Goal: Task Accomplishment & Management: Manage account settings

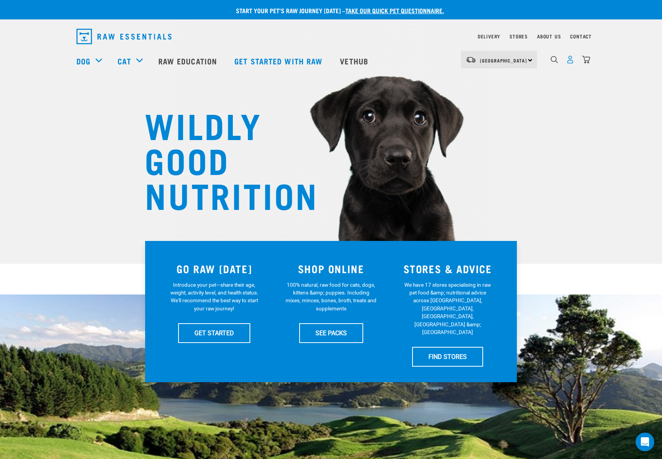
click at [570, 62] on img "dropdown navigation" at bounding box center [570, 60] width 8 height 8
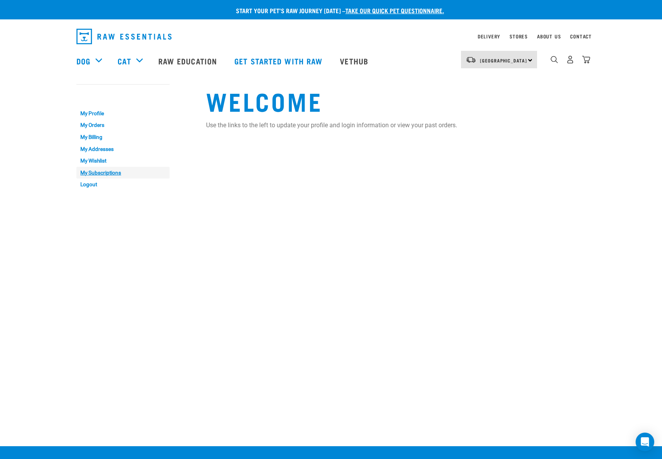
click at [109, 172] on link "My Subscriptions" at bounding box center [122, 173] width 93 height 12
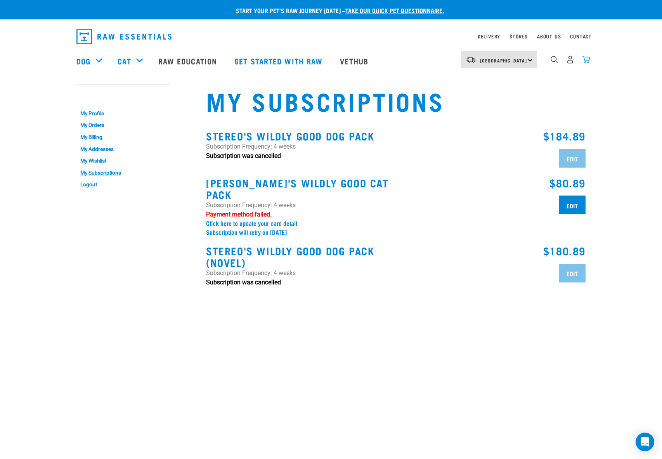
click at [586, 63] on img "dropdown navigation" at bounding box center [586, 60] width 8 height 8
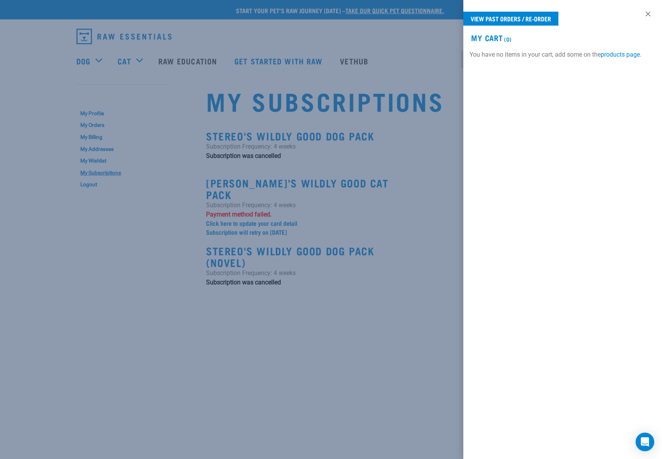
click at [451, 164] on div at bounding box center [331, 229] width 662 height 459
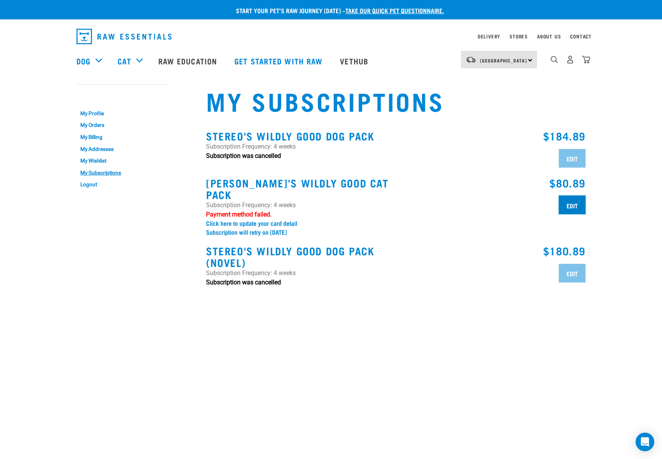
click at [569, 196] on input "Edit" at bounding box center [572, 205] width 27 height 19
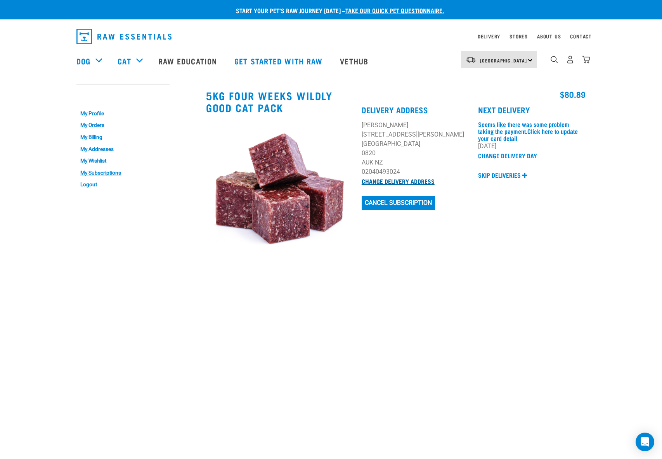
click at [398, 182] on link "Change Delivery Address" at bounding box center [398, 180] width 73 height 3
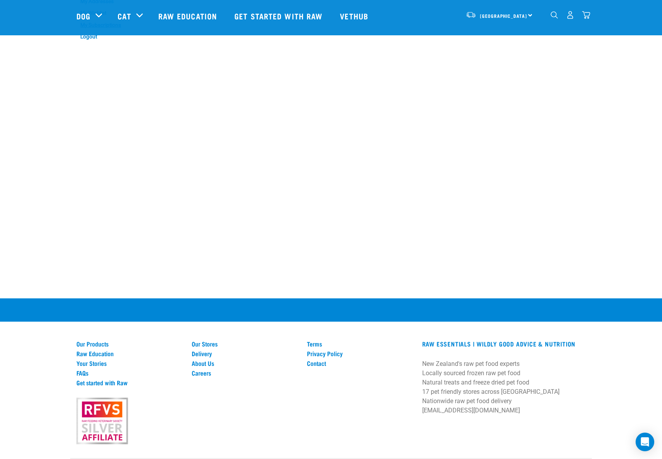
scroll to position [11, 0]
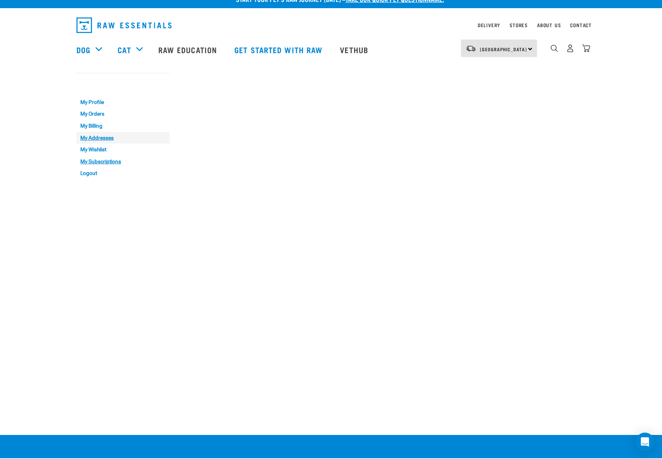
click at [103, 138] on link "My Addresses" at bounding box center [122, 138] width 93 height 12
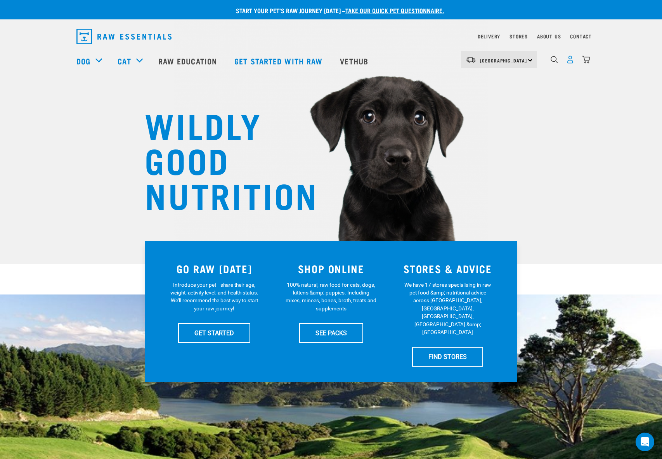
click at [573, 63] on img "dropdown navigation" at bounding box center [570, 60] width 8 height 8
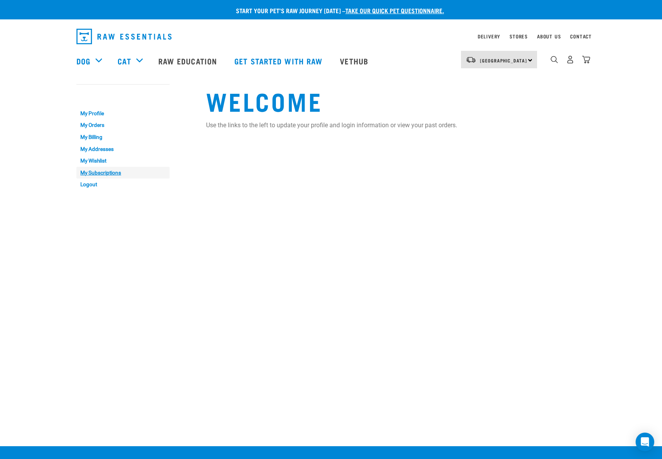
click at [95, 175] on link "My Subscriptions" at bounding box center [122, 173] width 93 height 12
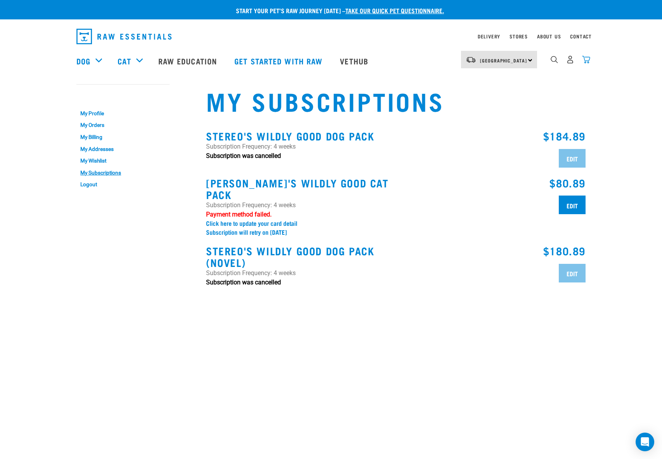
click at [589, 60] on img "dropdown navigation" at bounding box center [586, 60] width 8 height 8
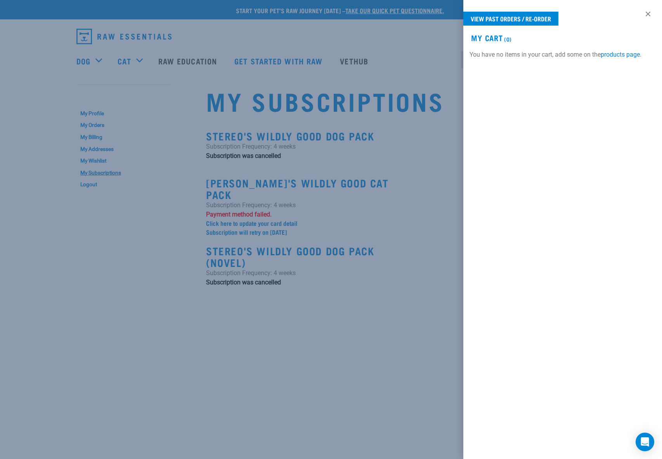
click at [403, 66] on div at bounding box center [331, 229] width 662 height 459
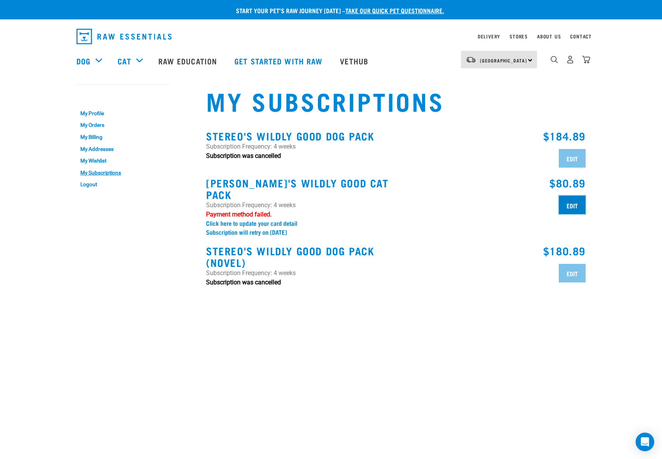
click at [571, 199] on input "Edit" at bounding box center [572, 205] width 27 height 19
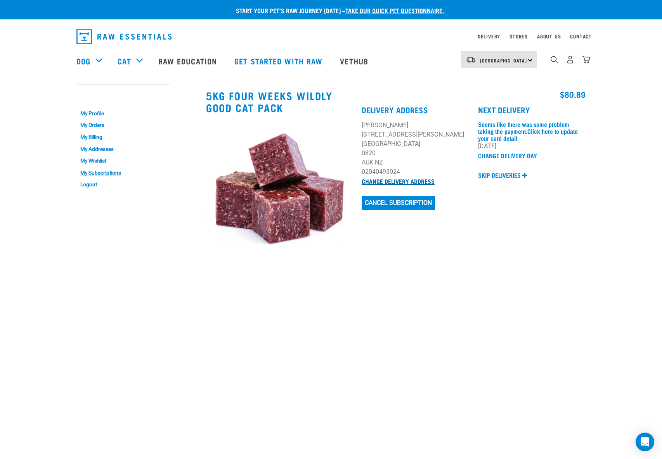
click at [400, 181] on link "Change Delivery Address" at bounding box center [398, 180] width 73 height 3
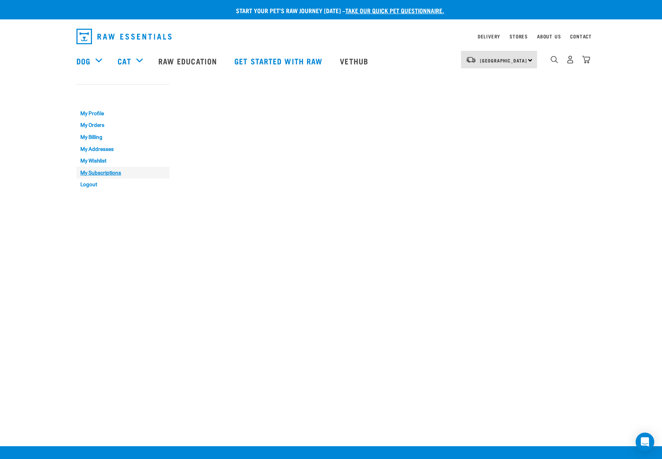
click at [104, 171] on link "My Subscriptions" at bounding box center [122, 173] width 93 height 12
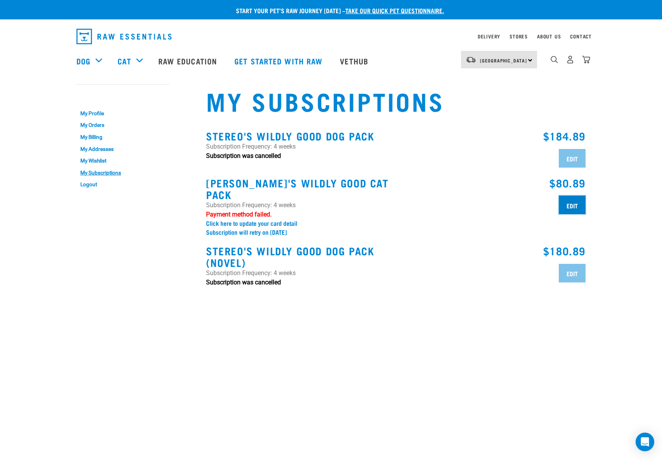
click at [575, 203] on input "Edit" at bounding box center [572, 205] width 27 height 19
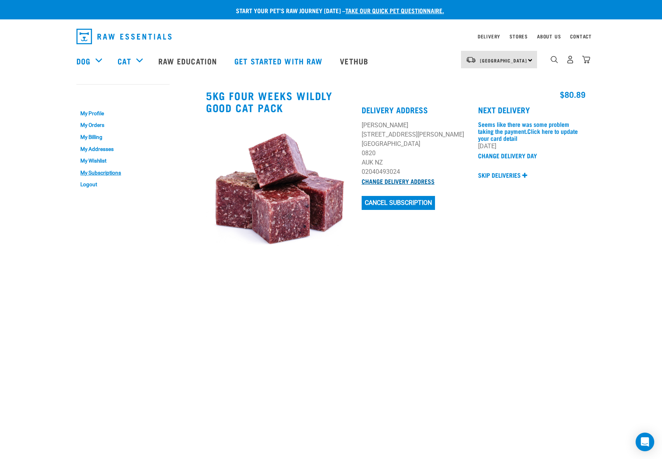
click at [387, 182] on link "Change Delivery Address" at bounding box center [398, 180] width 73 height 3
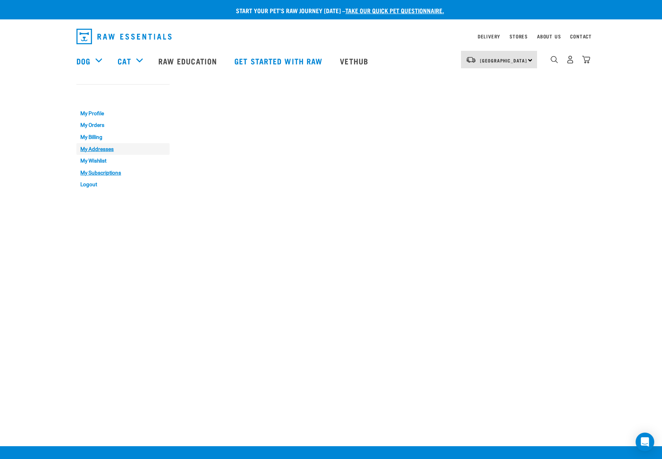
click at [100, 148] on link "My Addresses" at bounding box center [122, 149] width 93 height 12
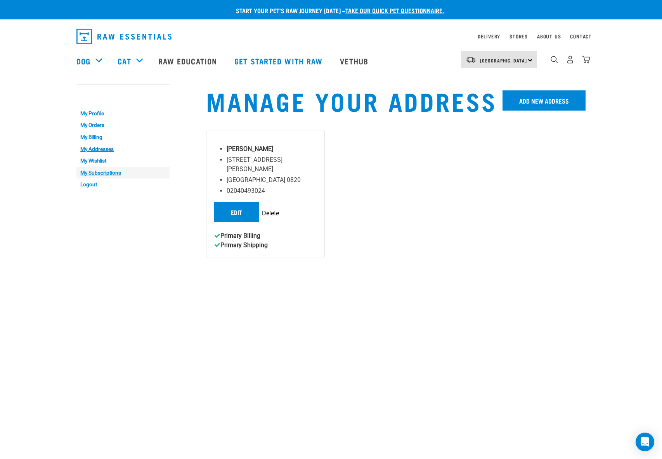
click at [90, 169] on link "My Subscriptions" at bounding box center [122, 173] width 93 height 12
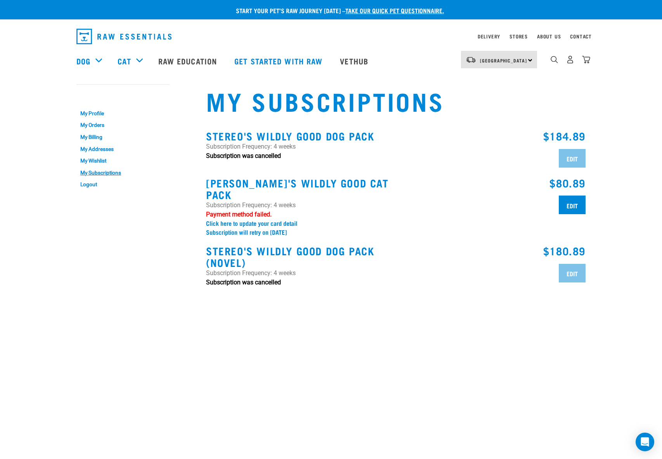
click at [587, 62] on img "dropdown navigation" at bounding box center [586, 60] width 8 height 8
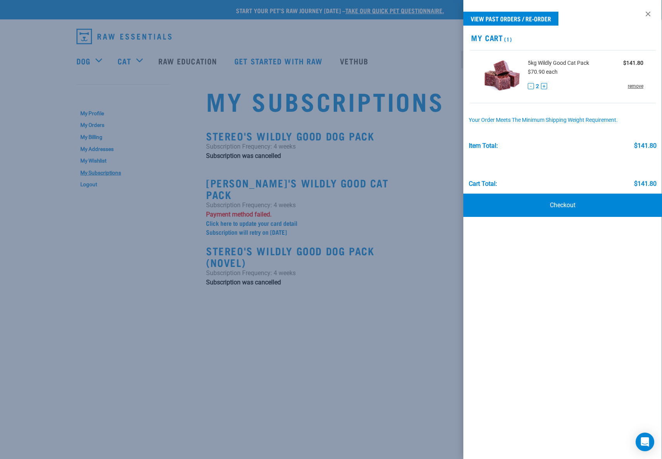
click at [630, 89] on link "remove" at bounding box center [636, 86] width 16 height 7
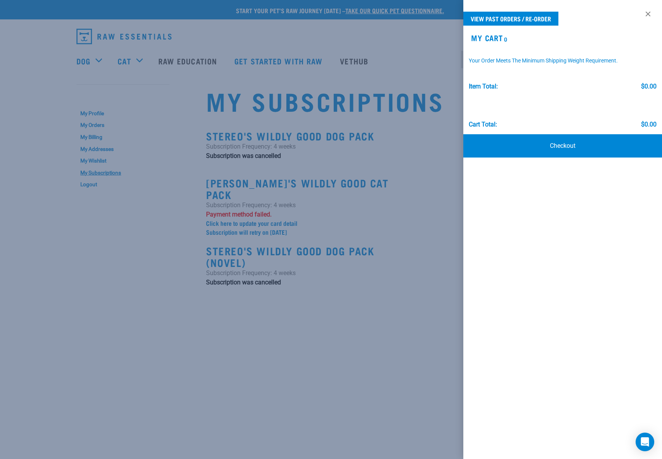
click at [388, 142] on div at bounding box center [331, 229] width 662 height 459
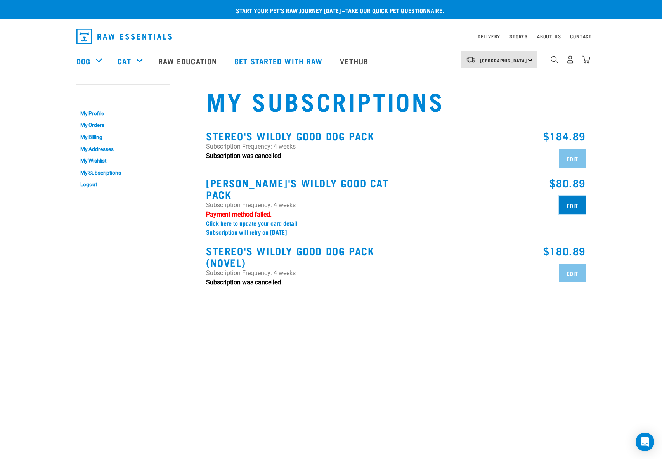
click at [562, 202] on input "Edit" at bounding box center [572, 205] width 27 height 19
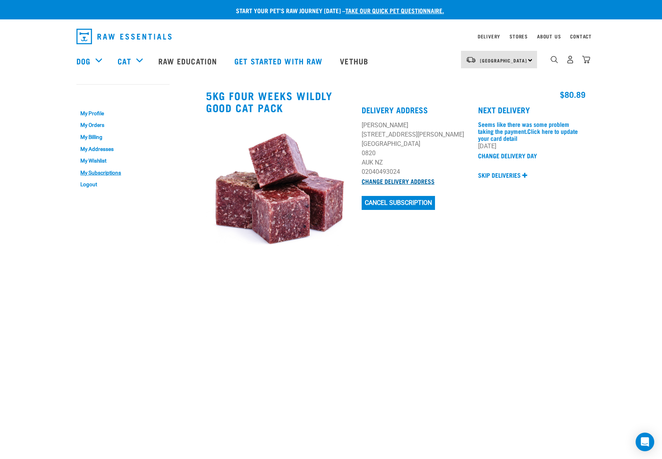
click at [403, 180] on link "Change Delivery Address" at bounding box center [398, 180] width 73 height 3
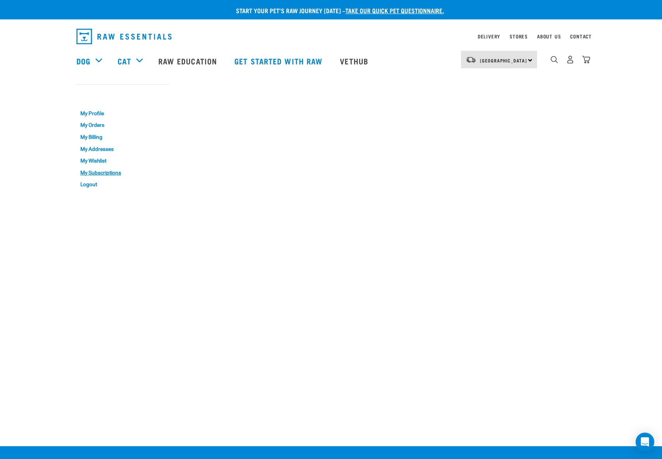
click at [113, 173] on link "My Subscriptions" at bounding box center [122, 173] width 93 height 12
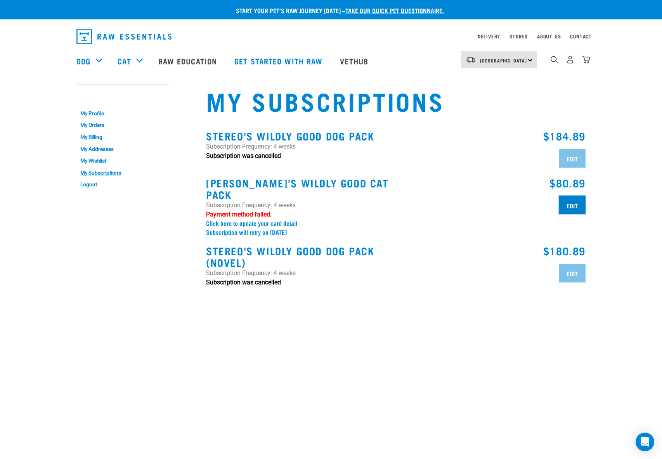
click at [575, 203] on input "Edit" at bounding box center [572, 205] width 27 height 19
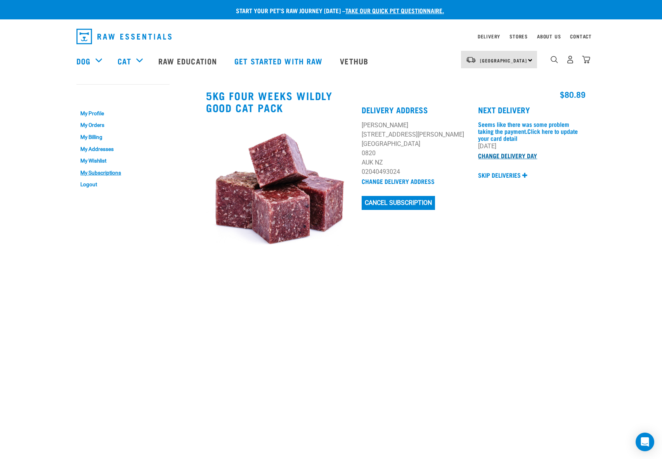
click at [509, 156] on link "Change Delivery Day" at bounding box center [507, 155] width 59 height 3
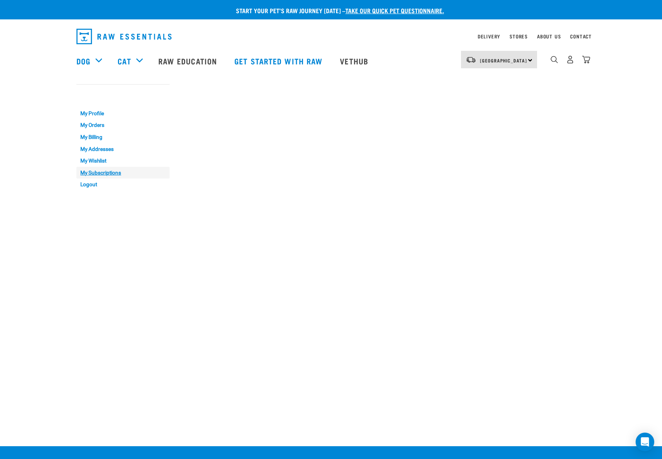
click at [115, 173] on link "My Subscriptions" at bounding box center [122, 173] width 93 height 12
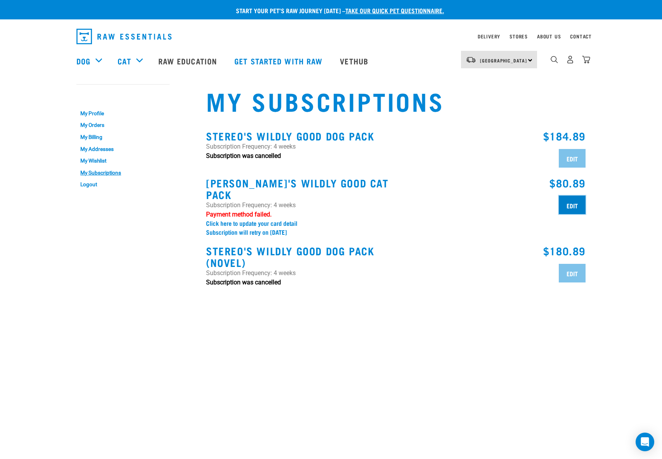
click at [567, 202] on input "Edit" at bounding box center [572, 205] width 27 height 19
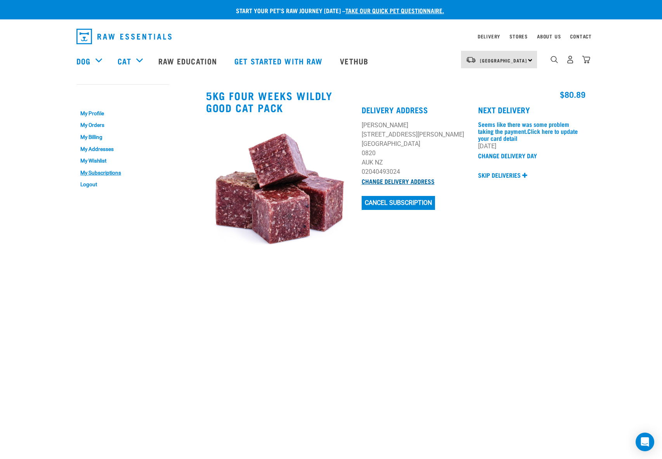
click at [413, 182] on link "Change Delivery Address" at bounding box center [398, 180] width 73 height 3
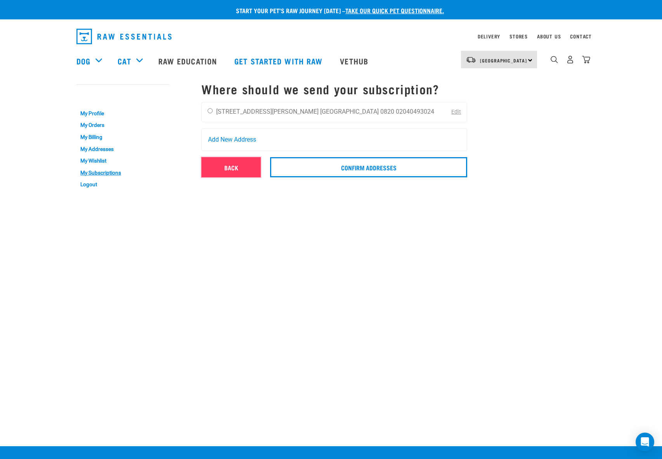
click at [235, 162] on link "Back" at bounding box center [231, 167] width 59 height 20
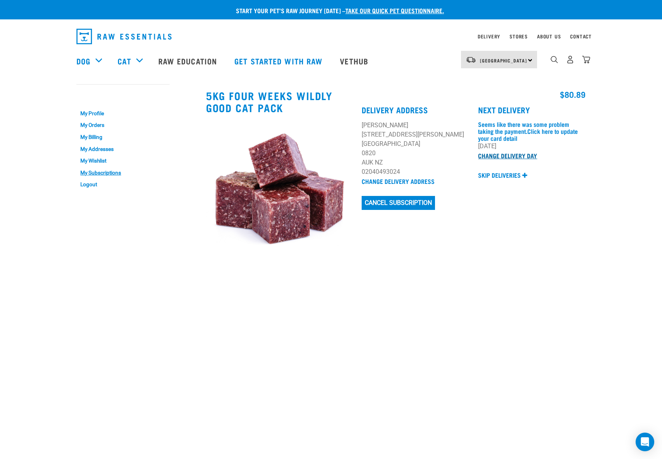
click at [505, 155] on link "Change Delivery Day" at bounding box center [507, 155] width 59 height 3
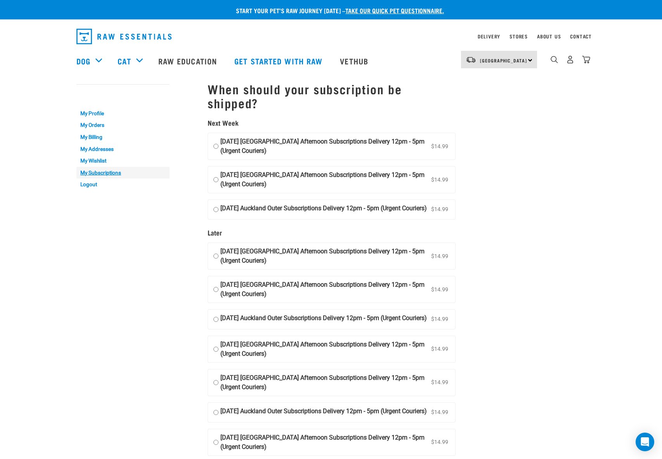
click at [92, 170] on link "My Subscriptions" at bounding box center [122, 173] width 93 height 12
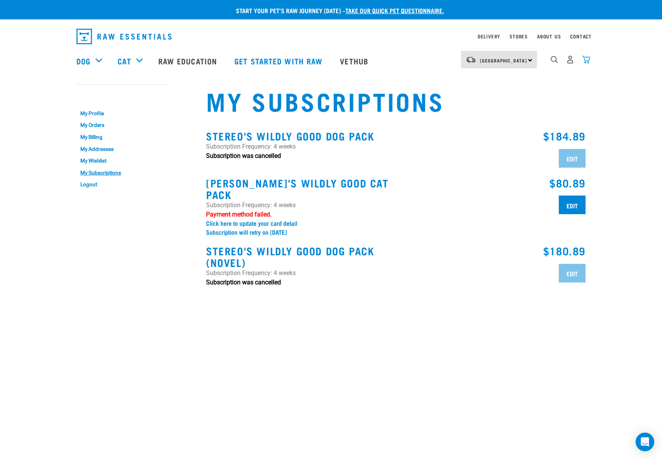
click at [587, 61] on img "dropdown navigation" at bounding box center [586, 60] width 8 height 8
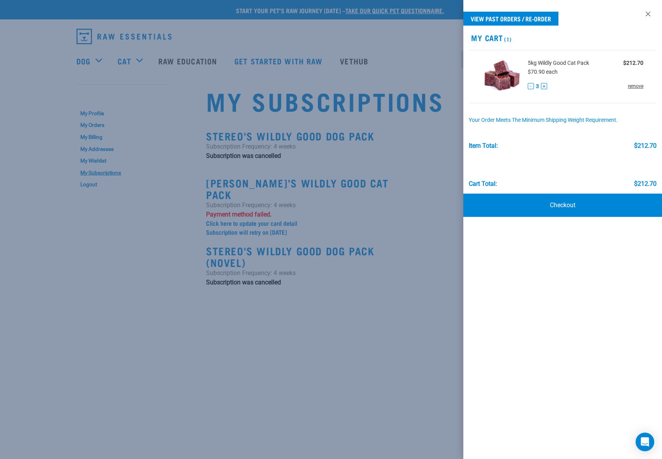
click at [636, 86] on link "remove" at bounding box center [636, 86] width 16 height 7
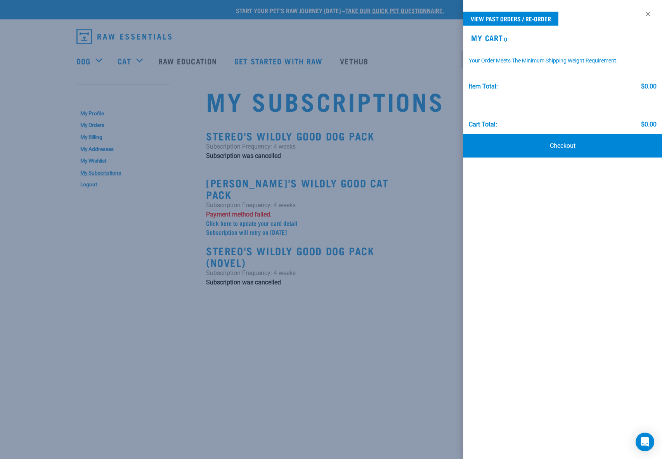
click at [431, 291] on div at bounding box center [331, 229] width 662 height 459
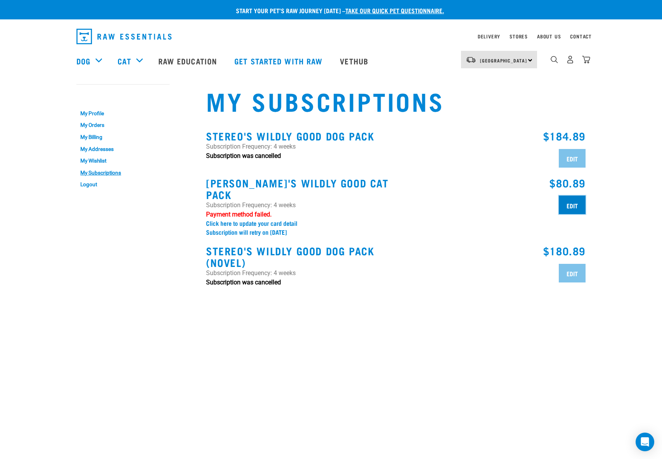
click at [574, 211] on input "Edit" at bounding box center [572, 205] width 27 height 19
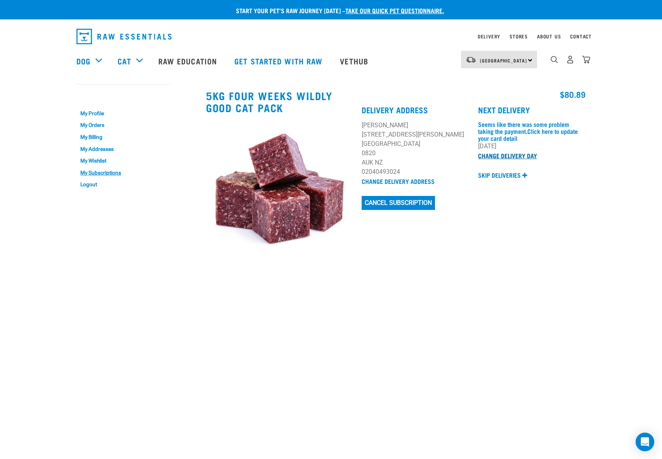
click at [513, 155] on link "Change Delivery Day" at bounding box center [507, 155] width 59 height 3
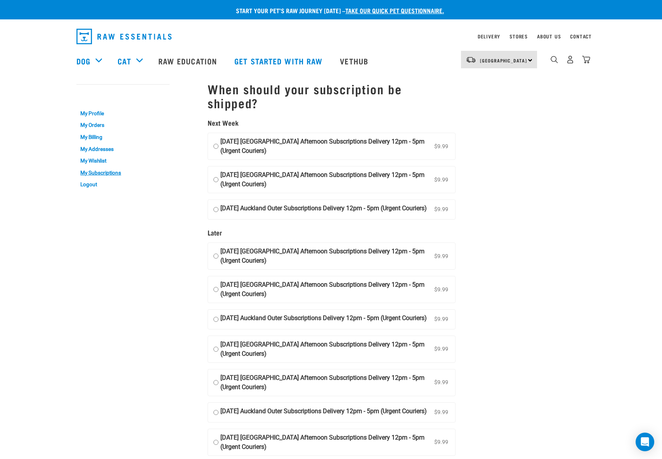
click at [218, 147] on input "22 October 2025, Wednesday Auckland Afternoon Subscriptions Delivery 12pm - 5pm…" at bounding box center [216, 146] width 5 height 19
radio input "true"
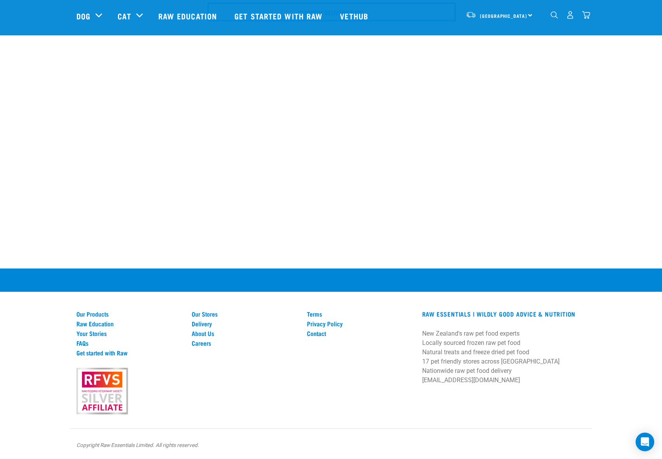
scroll to position [382, 0]
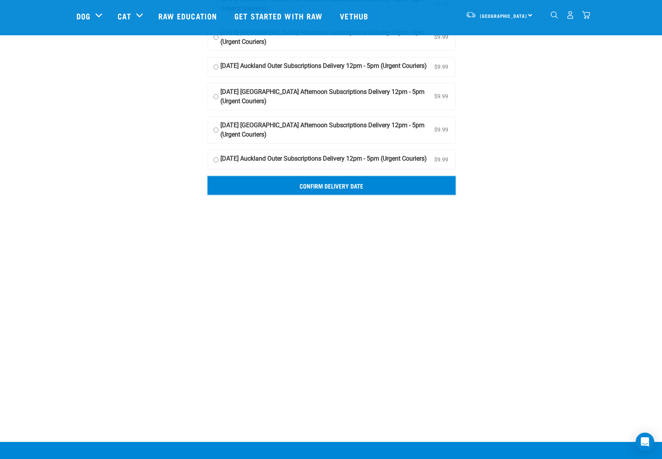
click at [321, 195] on input "Confirm delivery date" at bounding box center [332, 185] width 248 height 19
